Goal: Information Seeking & Learning: Compare options

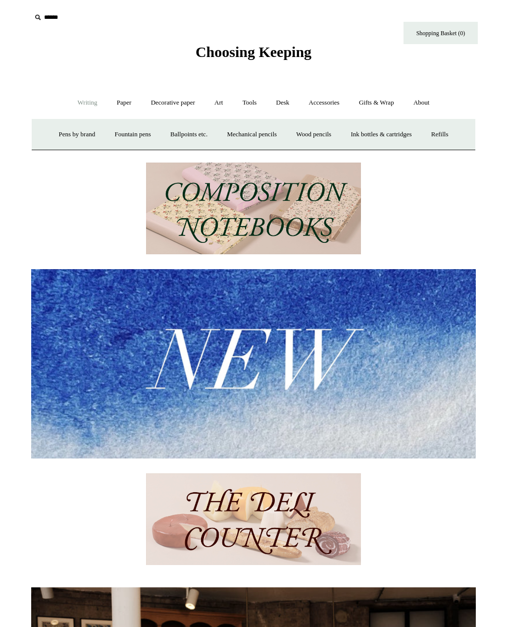
click at [189, 138] on link "Ballpoints etc. +" at bounding box center [189, 134] width 55 height 26
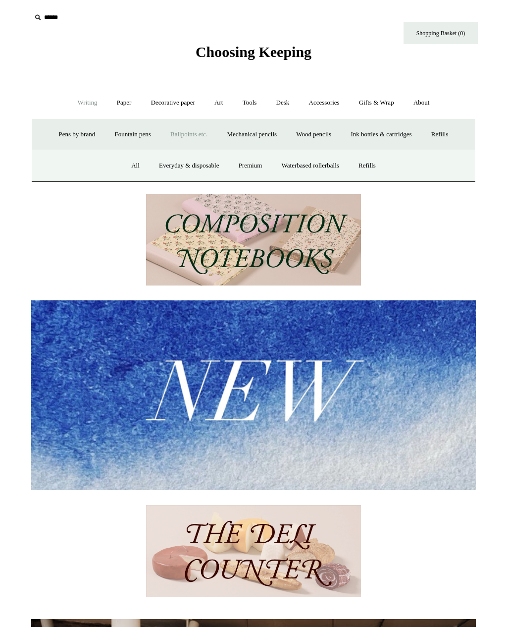
click at [175, 167] on link "Everyday & disposable" at bounding box center [189, 166] width 78 height 26
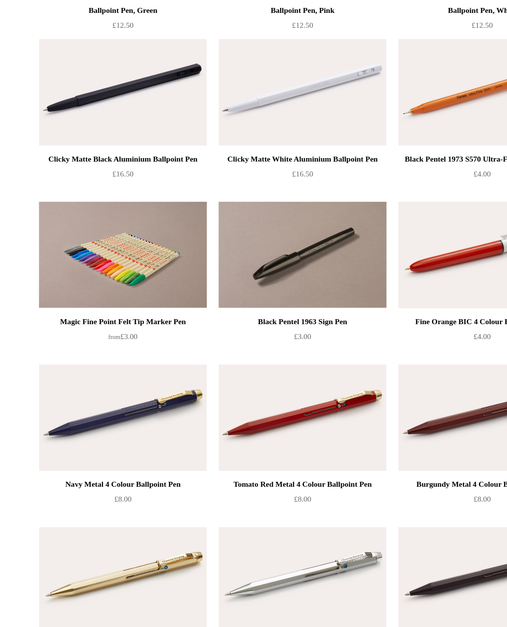
scroll to position [504, 0]
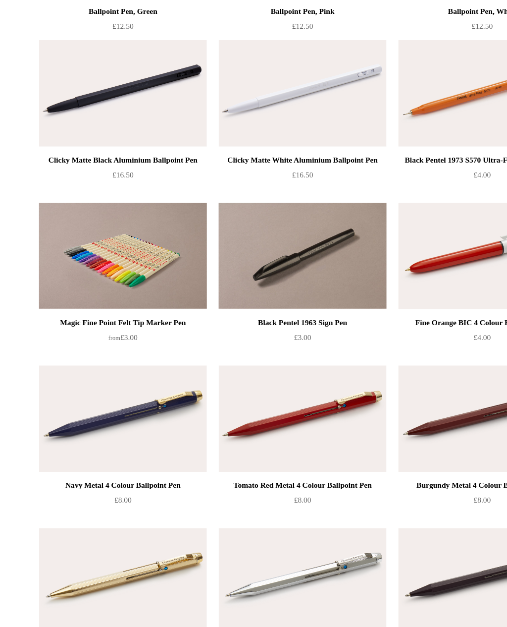
click at [74, 81] on img at bounding box center [103, 78] width 141 height 89
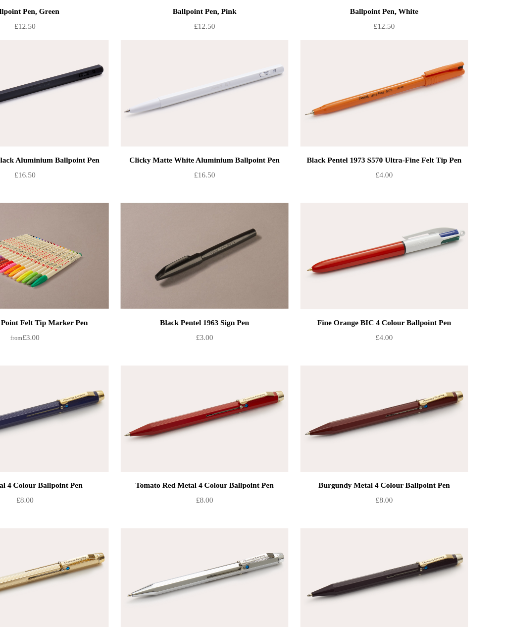
scroll to position [402, 0]
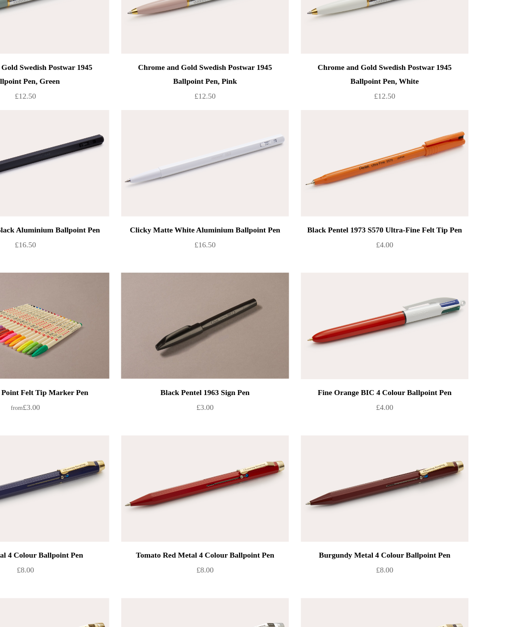
click at [360, 138] on img at bounding box center [404, 179] width 141 height 89
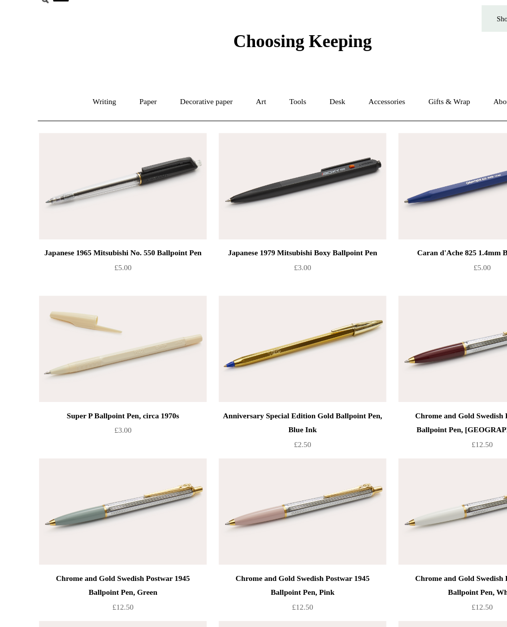
scroll to position [11, 0]
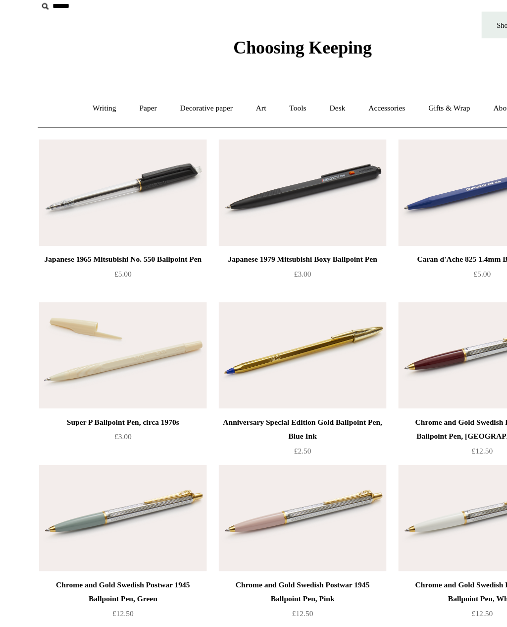
click at [304, 164] on img at bounding box center [253, 161] width 141 height 89
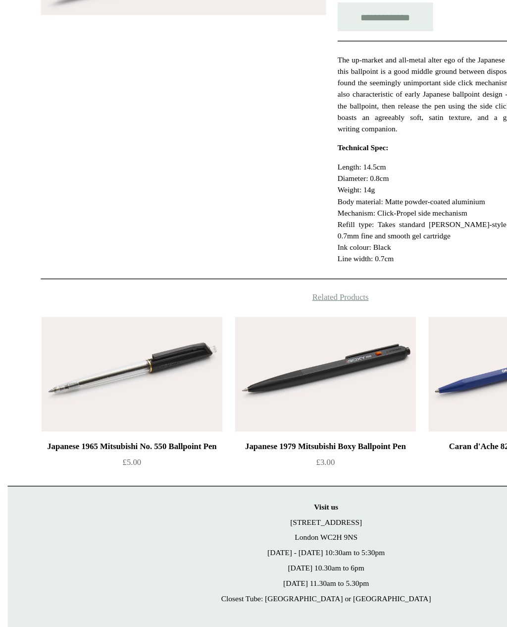
scroll to position [122, 0]
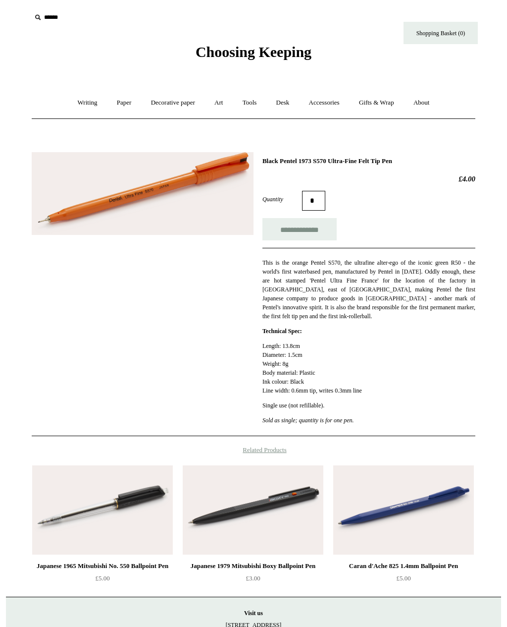
click at [81, 197] on img at bounding box center [143, 193] width 222 height 83
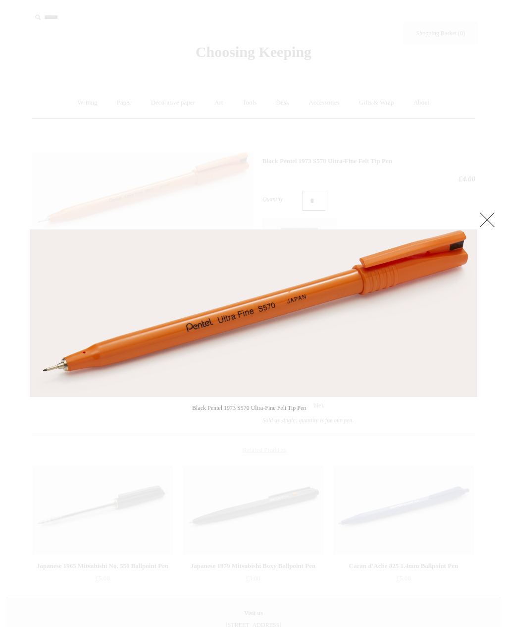
click at [492, 221] on link at bounding box center [488, 220] width 20 height 20
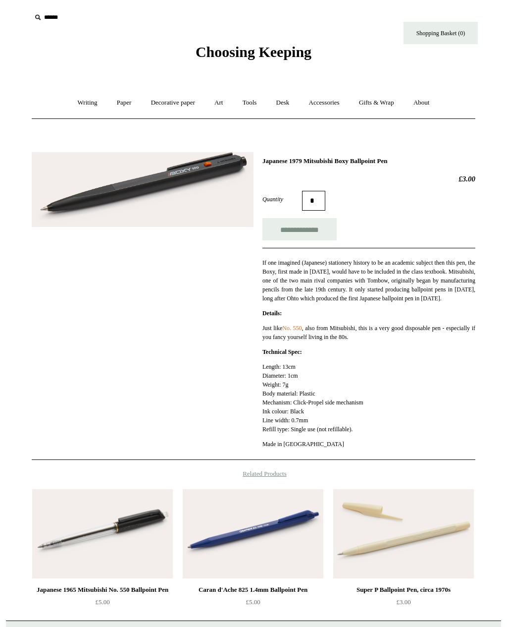
click at [220, 191] on img at bounding box center [143, 189] width 222 height 75
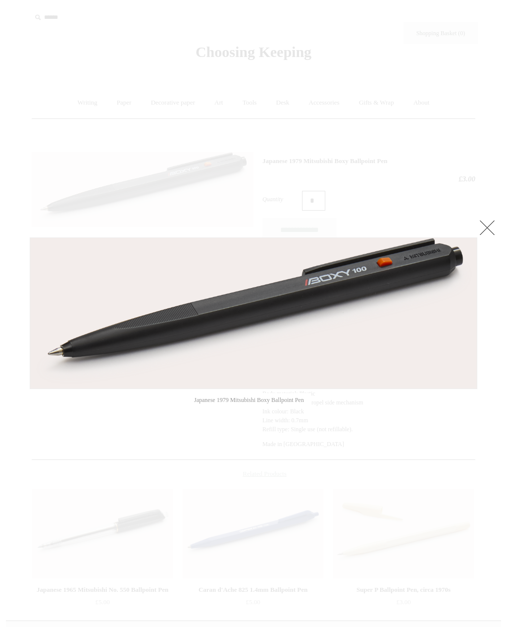
click at [496, 230] on link at bounding box center [488, 227] width 20 height 20
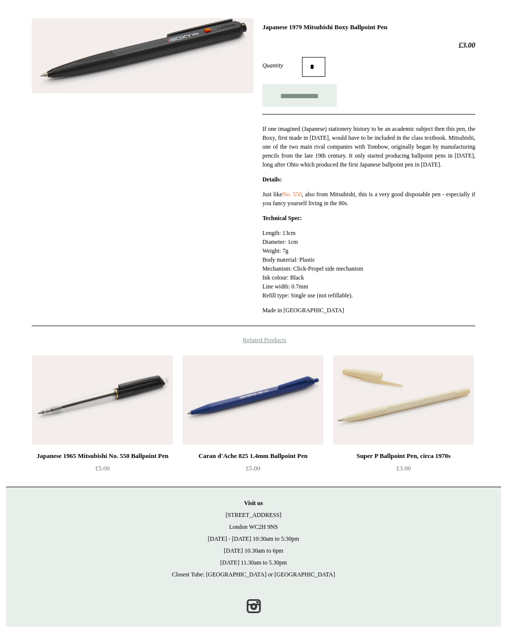
scroll to position [133, 0]
click at [66, 400] on img at bounding box center [102, 400] width 141 height 89
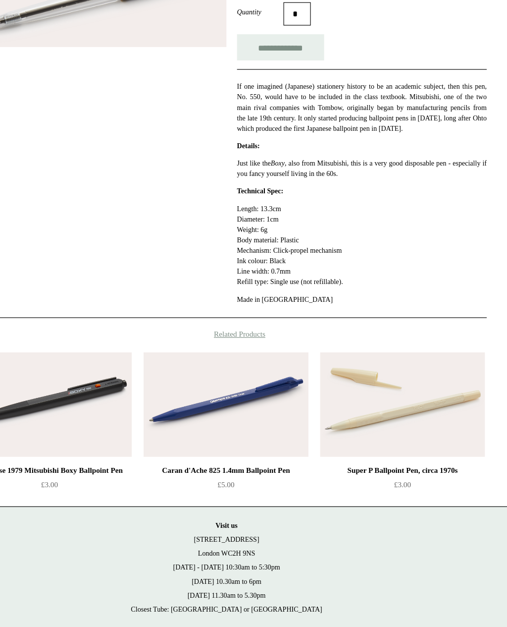
scroll to position [118, 0]
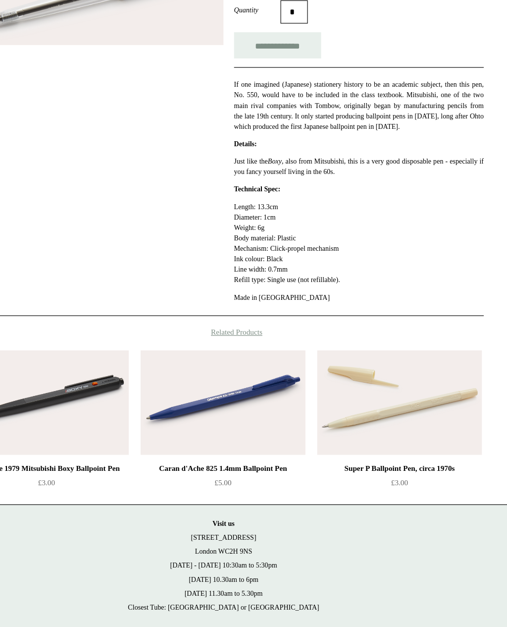
click at [375, 371] on img at bounding box center [403, 415] width 141 height 89
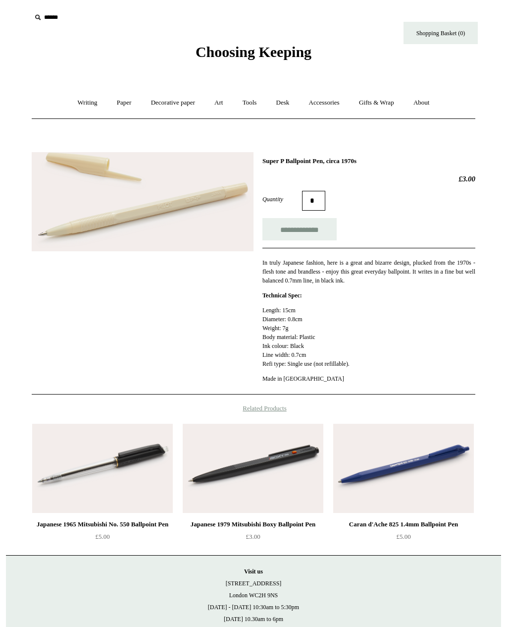
click at [79, 103] on link "Writing +" at bounding box center [88, 103] width 38 height 26
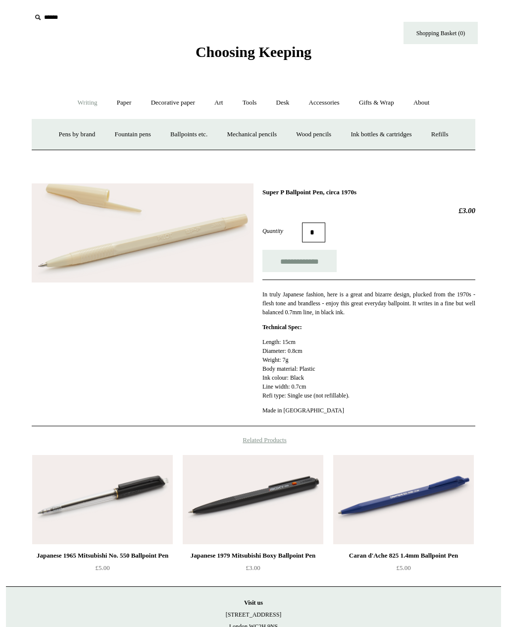
click at [188, 135] on link "Ballpoints etc. +" at bounding box center [189, 134] width 55 height 26
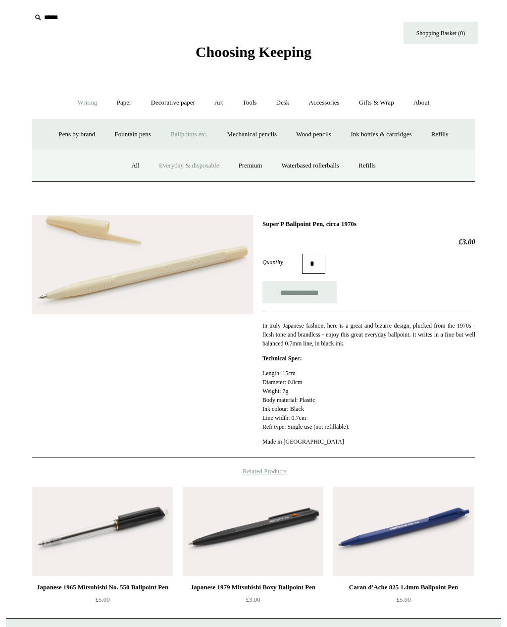
click at [256, 164] on link "Premium" at bounding box center [251, 166] width 42 height 26
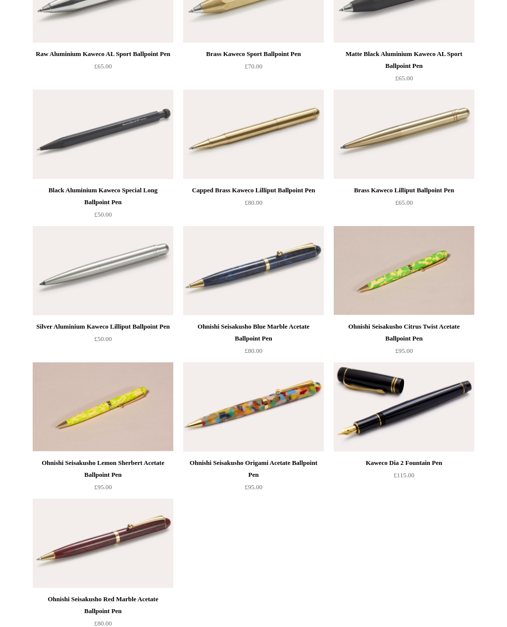
scroll to position [453, 0]
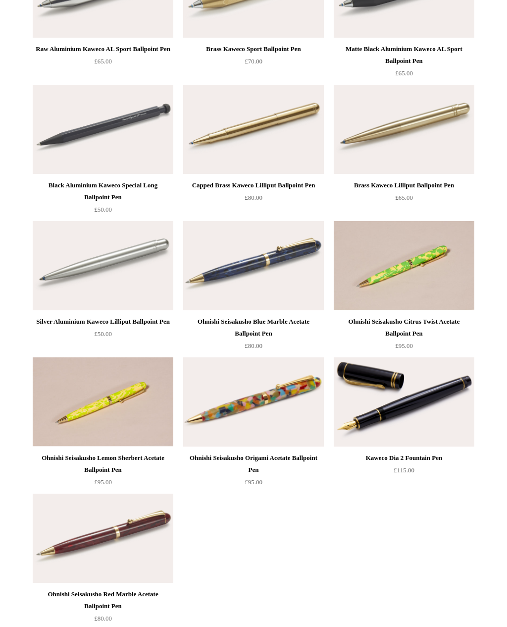
click at [288, 261] on img at bounding box center [253, 265] width 141 height 89
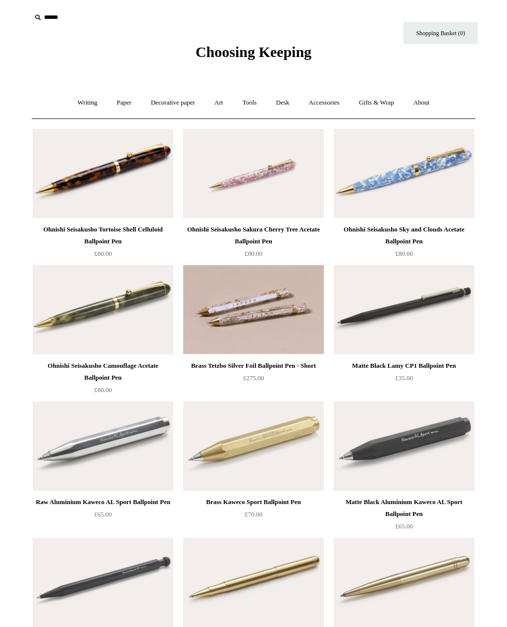
scroll to position [0, 0]
click at [87, 173] on img at bounding box center [103, 173] width 141 height 89
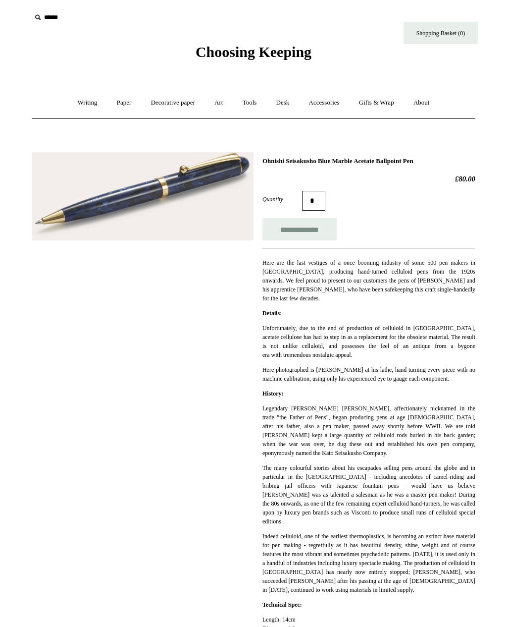
click at [96, 188] on img at bounding box center [143, 196] width 222 height 88
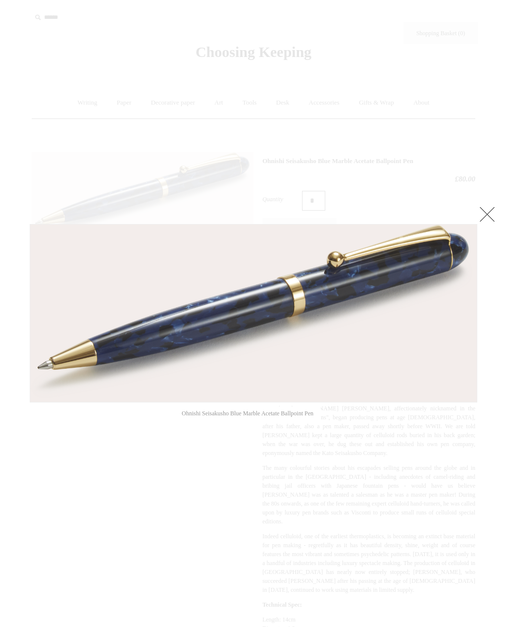
click at [492, 222] on link at bounding box center [488, 214] width 20 height 20
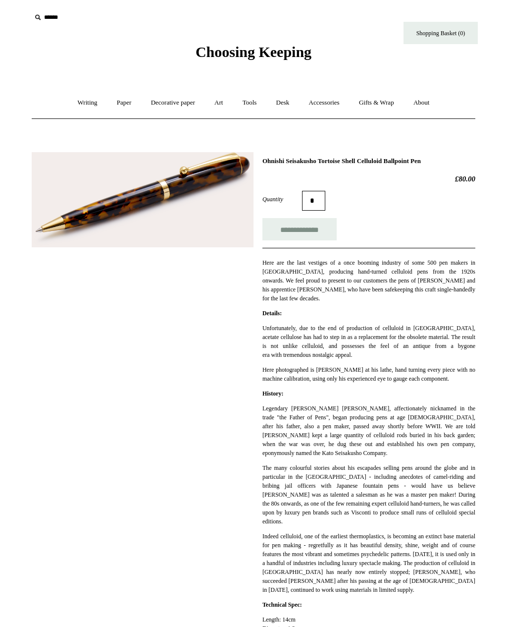
click at [100, 180] on img at bounding box center [143, 199] width 222 height 95
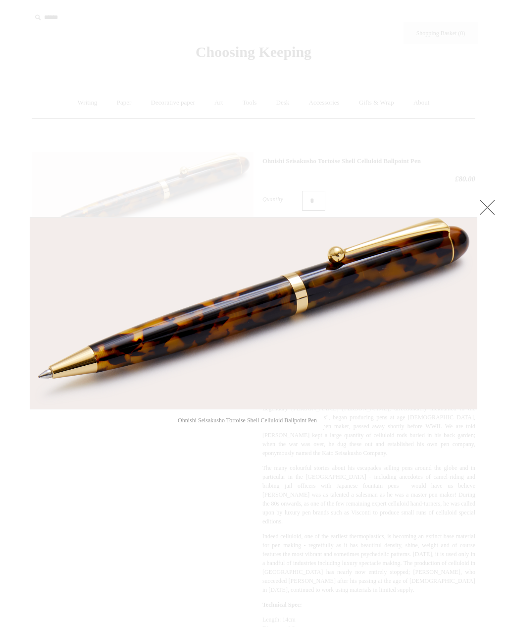
click at [502, 198] on div at bounding box center [253, 511] width 507 height 1022
